Goal: Information Seeking & Learning: Learn about a topic

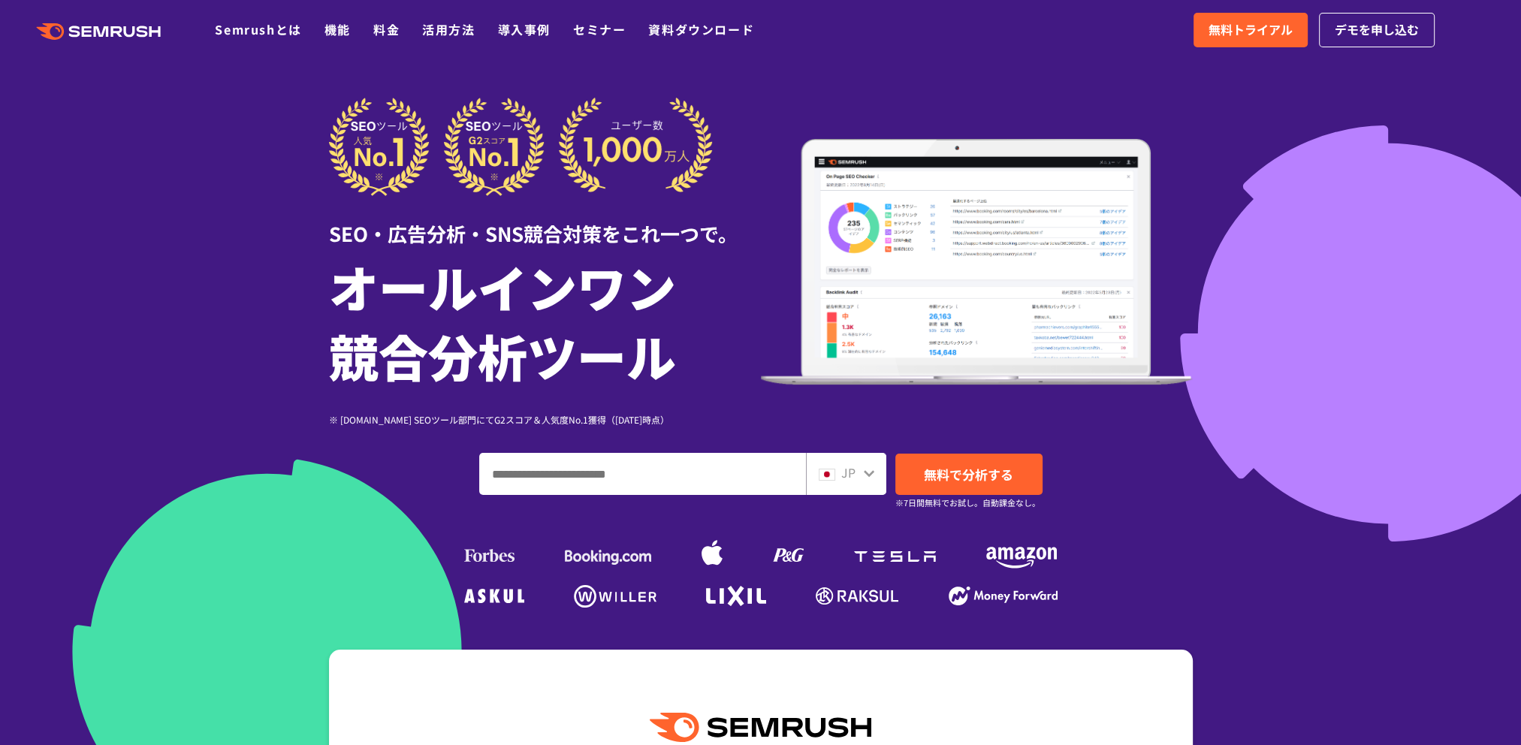
click at [727, 479] on input "ドメイン、キーワードまたはURLを入力してください" at bounding box center [642, 474] width 325 height 41
type input "*"
type input "**********"
click at [877, 475] on div "JP" at bounding box center [846, 474] width 80 height 42
click at [874, 485] on div "JP" at bounding box center [846, 474] width 80 height 42
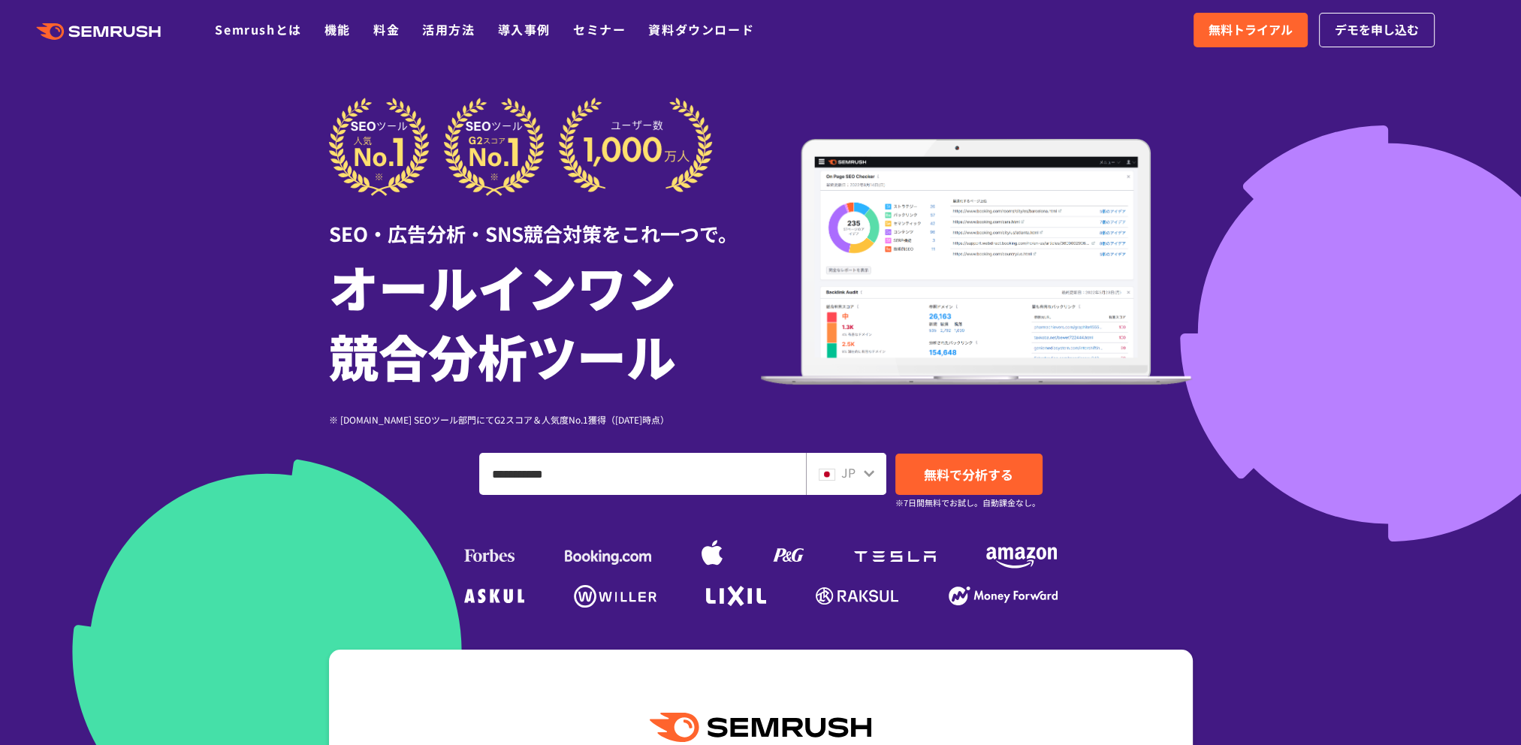
click at [874, 487] on div "JP" at bounding box center [846, 474] width 80 height 42
drag, startPoint x: 656, startPoint y: 481, endPoint x: 733, endPoint y: 481, distance: 77.4
click at [661, 481] on input "**********" at bounding box center [642, 474] width 325 height 41
click at [844, 478] on span "JP" at bounding box center [848, 472] width 14 height 18
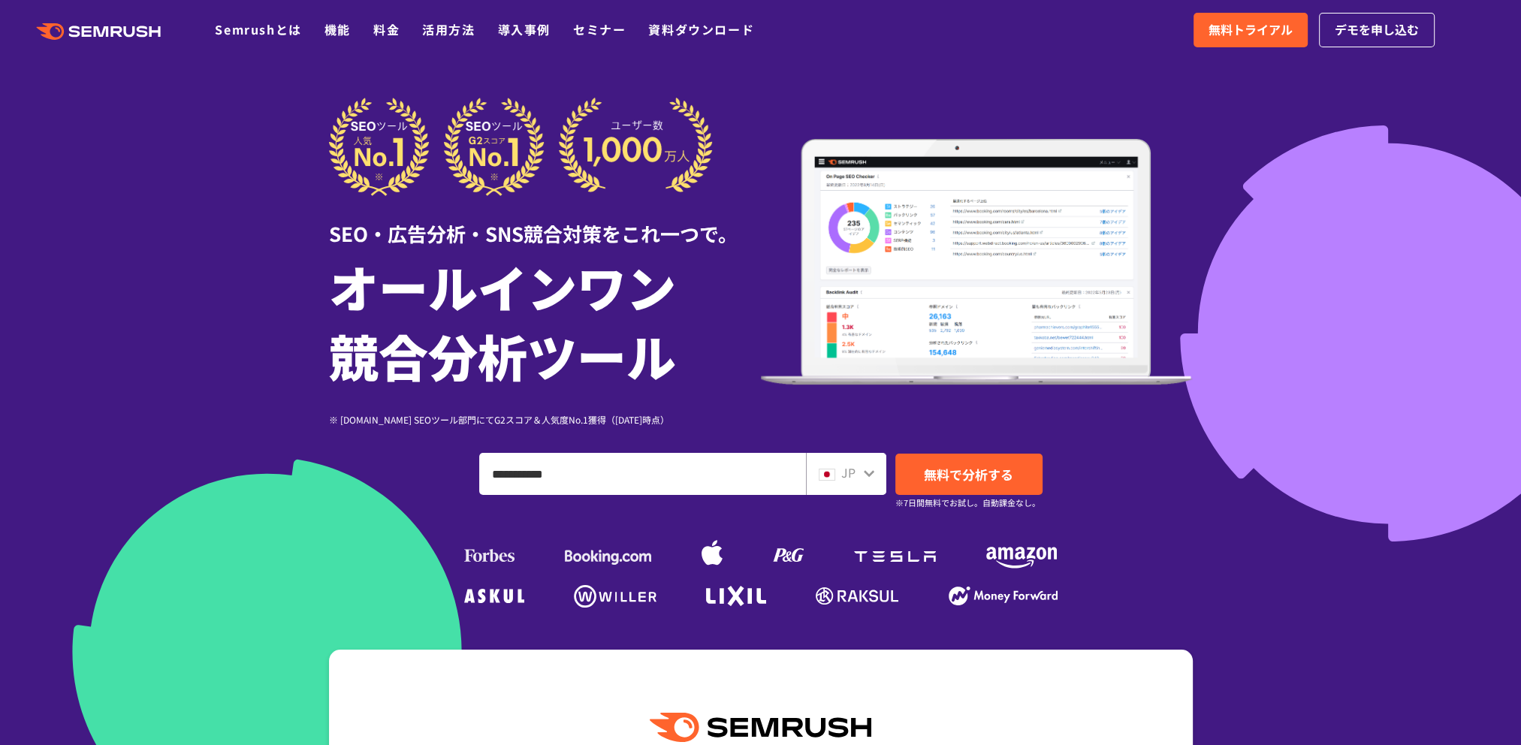
click at [844, 478] on span "JP" at bounding box center [848, 472] width 14 height 18
click at [942, 477] on span "無料で分析する" at bounding box center [968, 474] width 89 height 19
